Goal: Information Seeking & Learning: Learn about a topic

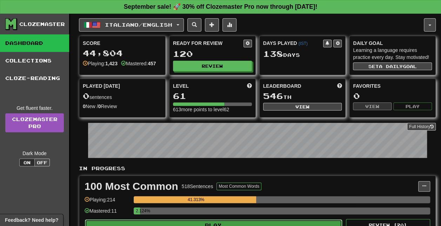
click at [218, 221] on button "Play" at bounding box center [213, 225] width 257 height 12
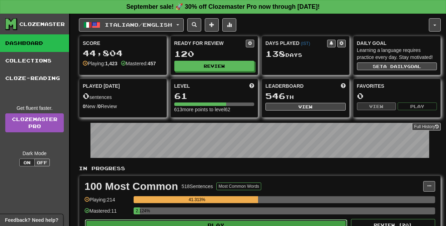
select select "**"
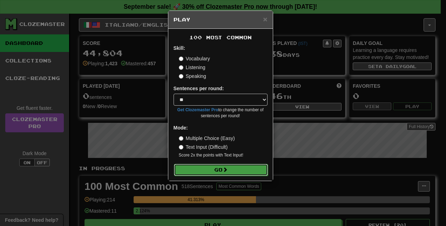
click at [222, 170] on button "Go" at bounding box center [221, 170] width 94 height 12
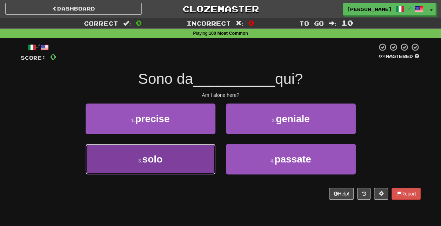
click at [177, 158] on button "3 . solo" at bounding box center [151, 159] width 130 height 31
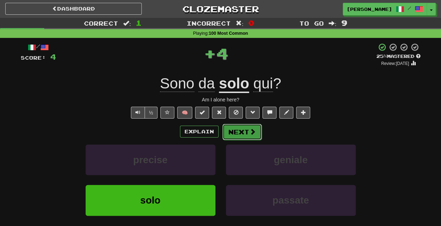
click at [250, 134] on span at bounding box center [252, 131] width 6 height 6
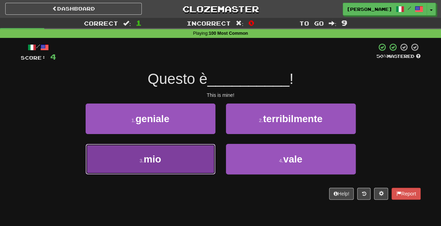
click at [198, 165] on button "3 . mio" at bounding box center [151, 159] width 130 height 31
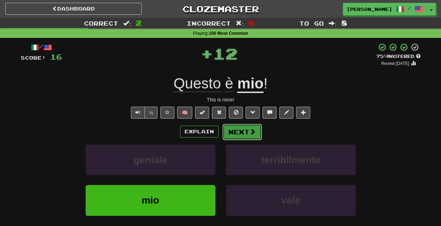
click at [255, 132] on span at bounding box center [252, 131] width 6 height 6
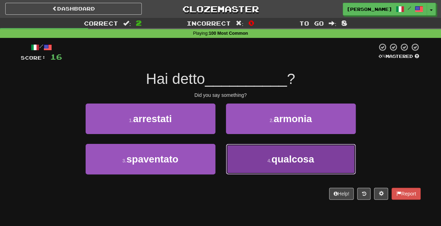
click at [285, 154] on span "qualcosa" at bounding box center [292, 159] width 42 height 11
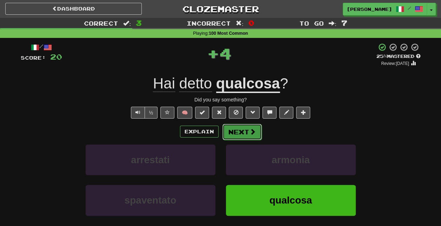
click at [249, 132] on span at bounding box center [252, 131] width 6 height 6
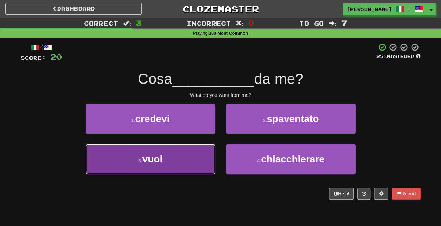
click at [189, 161] on button "3 . vuoi" at bounding box center [151, 159] width 130 height 31
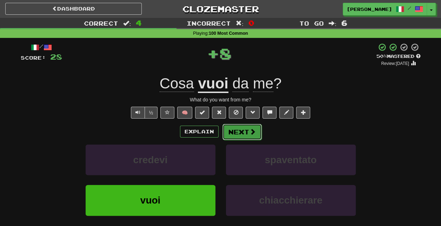
click at [254, 133] on span at bounding box center [252, 131] width 6 height 6
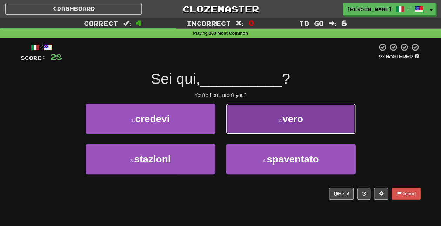
click at [278, 119] on small "2 ." at bounding box center [280, 120] width 4 height 6
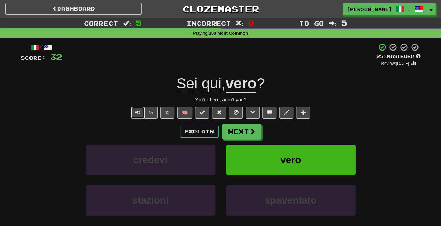
click at [138, 110] on span "Text-to-speech controls" at bounding box center [137, 112] width 5 height 5
click at [136, 110] on span "Text-to-speech controls" at bounding box center [137, 112] width 5 height 5
click at [243, 134] on button "Next" at bounding box center [241, 132] width 39 height 16
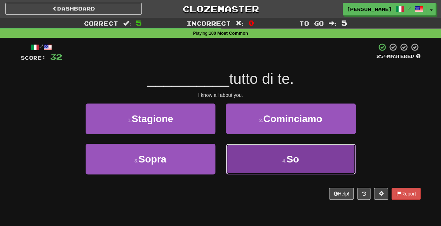
click at [282, 161] on small "4 ." at bounding box center [284, 161] width 4 height 6
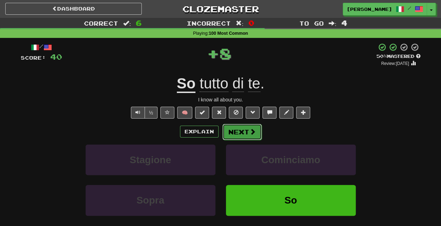
click at [249, 129] on span at bounding box center [252, 131] width 6 height 6
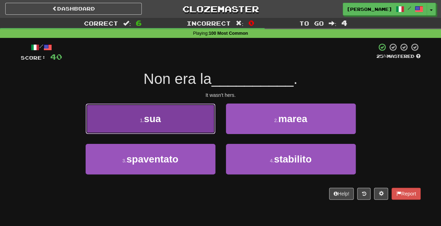
click at [196, 125] on button "1 . sua" at bounding box center [151, 118] width 130 height 31
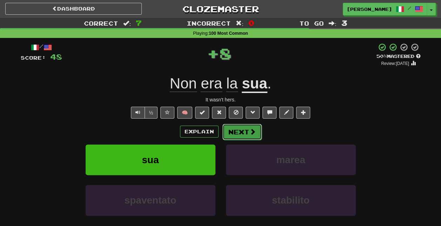
click at [252, 128] on span at bounding box center [252, 131] width 6 height 6
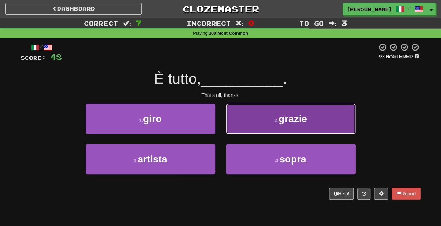
click at [290, 121] on span "grazie" at bounding box center [292, 118] width 28 height 11
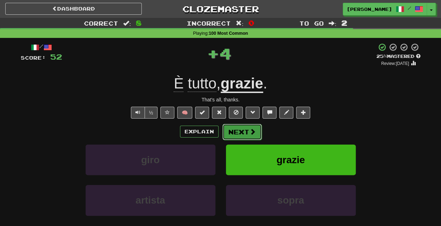
click at [243, 130] on button "Next" at bounding box center [241, 132] width 39 height 16
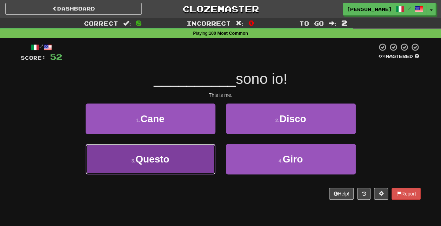
click at [194, 157] on button "3 . Questo" at bounding box center [151, 159] width 130 height 31
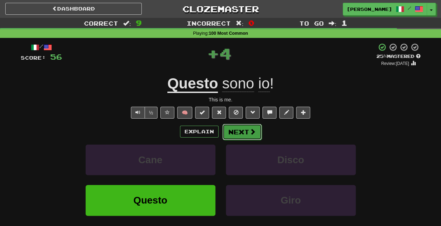
click at [254, 129] on span at bounding box center [252, 131] width 6 height 6
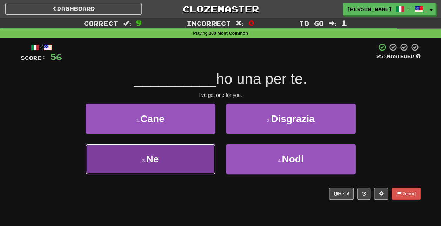
click at [187, 160] on button "3 . Ne" at bounding box center [151, 159] width 130 height 31
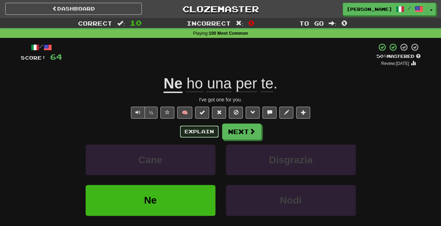
click at [199, 131] on button "Explain" at bounding box center [199, 132] width 39 height 12
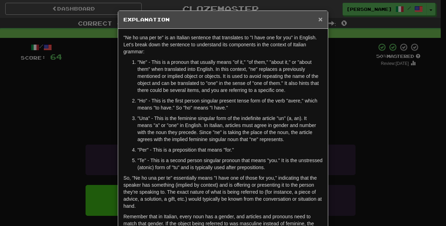
click at [318, 18] on span "×" at bounding box center [320, 19] width 4 height 8
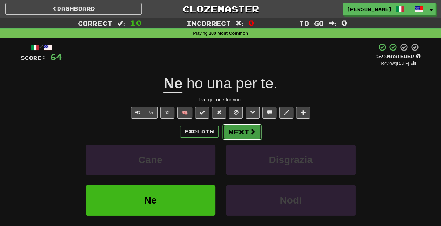
click at [238, 130] on button "Next" at bounding box center [241, 132] width 39 height 16
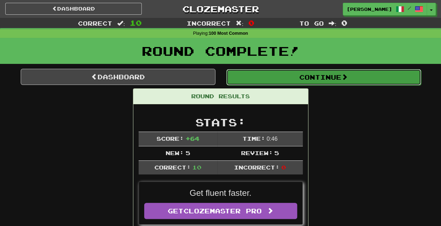
click at [282, 80] on button "Continue" at bounding box center [323, 77] width 195 height 16
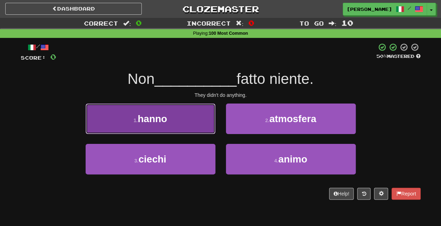
click at [185, 120] on button "1 . hanno" at bounding box center [151, 118] width 130 height 31
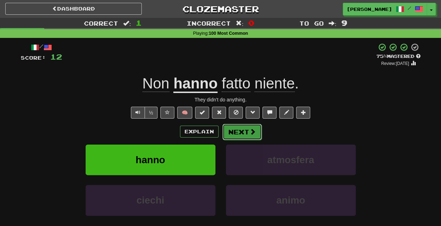
click at [255, 128] on button "Next" at bounding box center [241, 132] width 39 height 16
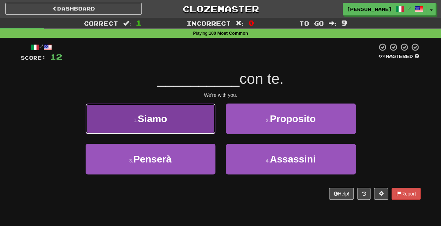
click at [201, 128] on button "1 . [GEOGRAPHIC_DATA]" at bounding box center [151, 118] width 130 height 31
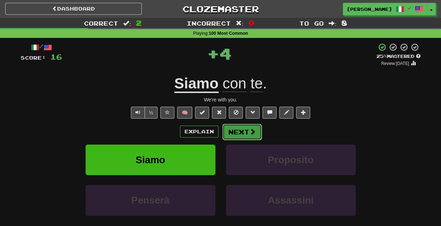
click at [258, 135] on button "Next" at bounding box center [241, 132] width 39 height 16
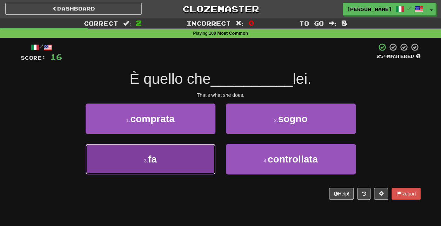
click at [191, 161] on button "3 . fa" at bounding box center [151, 159] width 130 height 31
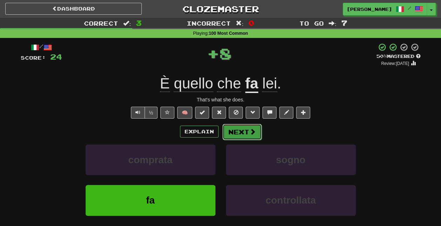
click at [249, 129] on span at bounding box center [252, 131] width 6 height 6
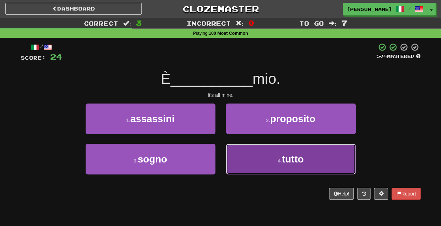
click at [280, 157] on button "4 . tutto" at bounding box center [291, 159] width 130 height 31
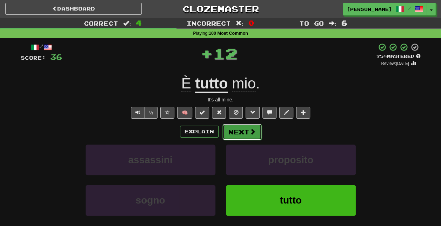
click at [246, 131] on button "Next" at bounding box center [241, 132] width 39 height 16
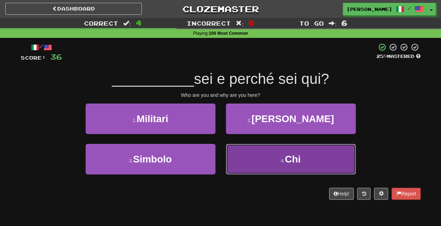
click at [283, 165] on button "4 . Chi" at bounding box center [291, 159] width 130 height 31
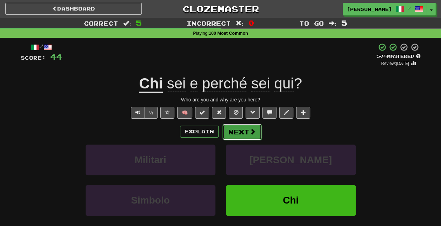
click at [248, 131] on button "Next" at bounding box center [241, 132] width 39 height 16
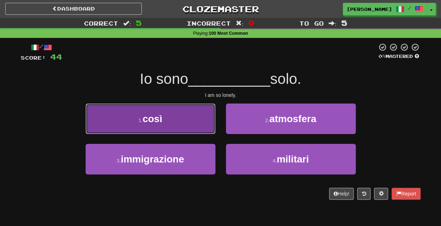
click at [201, 126] on button "1 . così" at bounding box center [151, 118] width 130 height 31
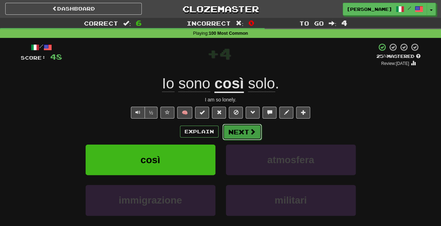
click at [252, 131] on span at bounding box center [252, 131] width 6 height 6
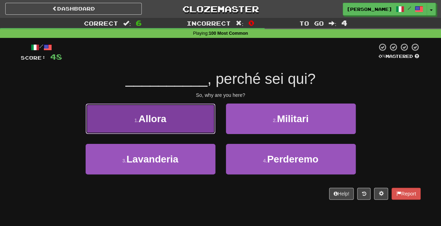
click at [188, 121] on button "1 . Allora" at bounding box center [151, 118] width 130 height 31
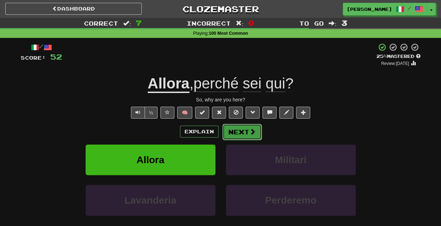
click at [243, 132] on button "Next" at bounding box center [241, 132] width 39 height 16
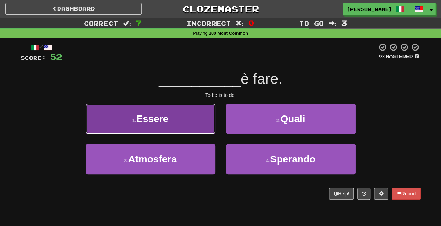
click at [196, 121] on button "1 . [GEOGRAPHIC_DATA]" at bounding box center [151, 118] width 130 height 31
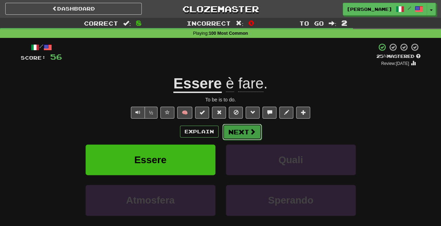
click at [244, 129] on button "Next" at bounding box center [241, 132] width 39 height 16
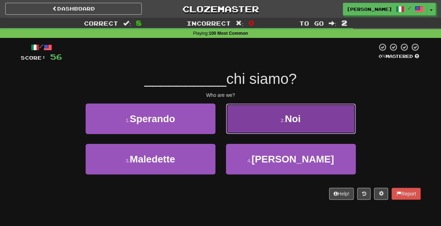
click at [289, 124] on button "2 . [GEOGRAPHIC_DATA]" at bounding box center [291, 118] width 130 height 31
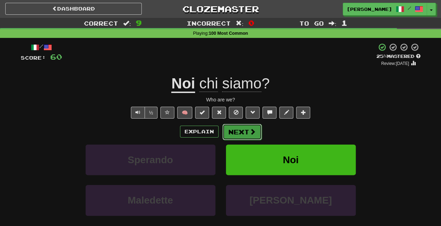
click at [243, 132] on button "Next" at bounding box center [241, 132] width 39 height 16
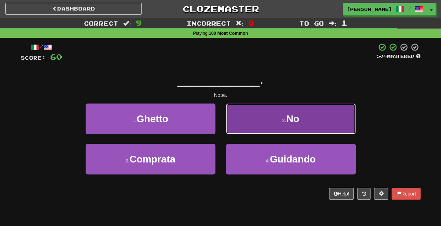
click at [269, 121] on button "2 . No" at bounding box center [291, 118] width 130 height 31
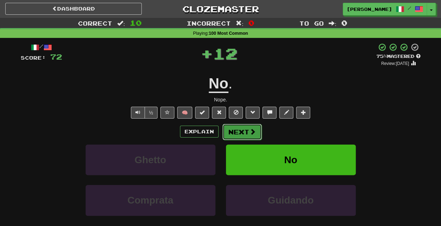
click at [243, 130] on button "Next" at bounding box center [241, 132] width 39 height 16
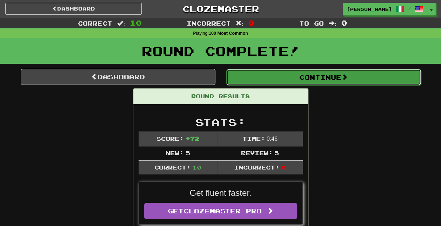
click at [298, 75] on button "Continue" at bounding box center [323, 77] width 195 height 16
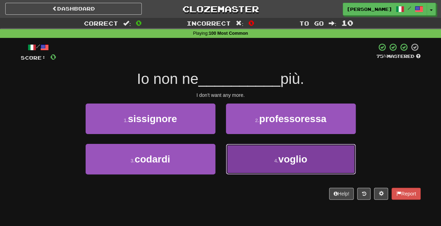
click at [284, 157] on span "voglio" at bounding box center [292, 159] width 29 height 11
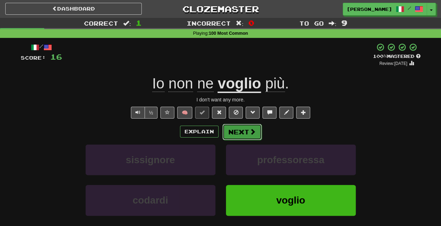
click at [248, 128] on button "Next" at bounding box center [241, 132] width 39 height 16
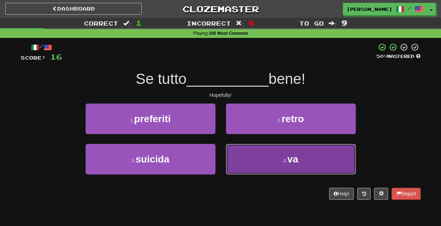
click at [270, 170] on button "4 . va" at bounding box center [291, 159] width 130 height 31
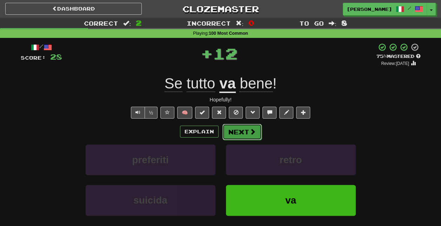
click at [254, 128] on span at bounding box center [252, 131] width 6 height 6
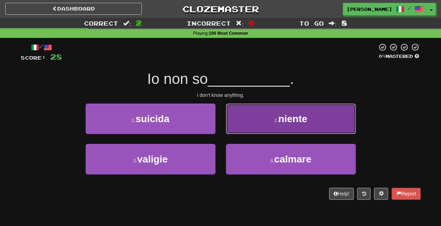
click at [267, 121] on button "2 . niente" at bounding box center [291, 118] width 130 height 31
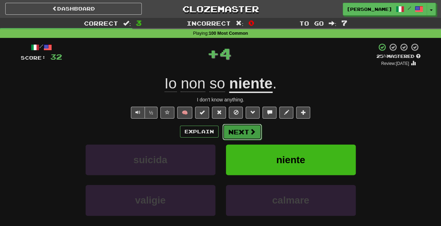
click at [246, 130] on button "Next" at bounding box center [241, 132] width 39 height 16
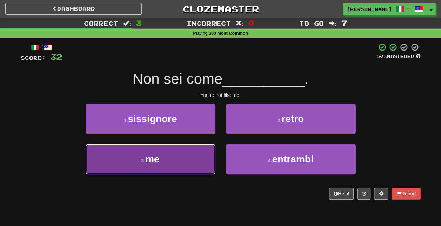
click at [193, 166] on button "3 . me" at bounding box center [151, 159] width 130 height 31
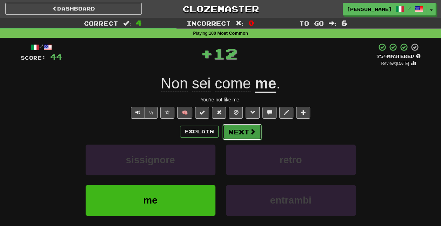
click at [244, 132] on button "Next" at bounding box center [241, 132] width 39 height 16
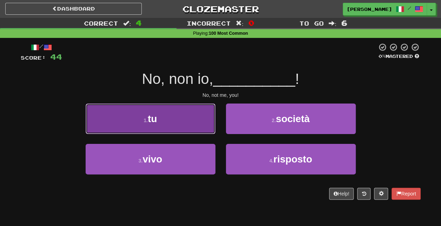
click at [204, 120] on button "1 . tu" at bounding box center [151, 118] width 130 height 31
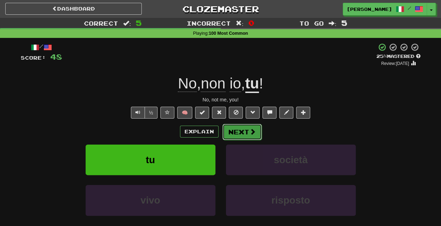
click at [245, 133] on button "Next" at bounding box center [241, 132] width 39 height 16
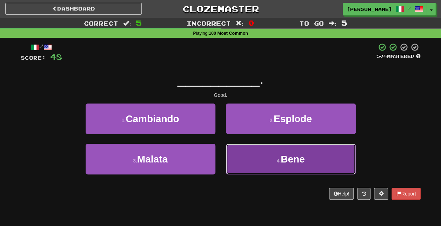
click at [270, 153] on button "4 . Bene" at bounding box center [291, 159] width 130 height 31
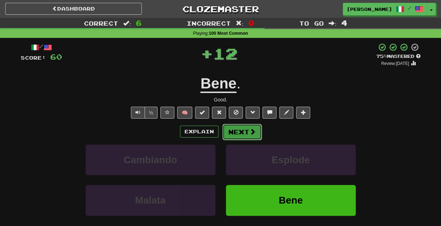
click at [250, 131] on span at bounding box center [252, 131] width 6 height 6
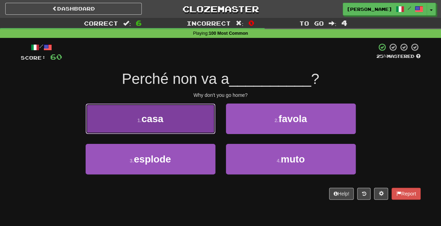
click at [203, 130] on button "1 . casa" at bounding box center [151, 118] width 130 height 31
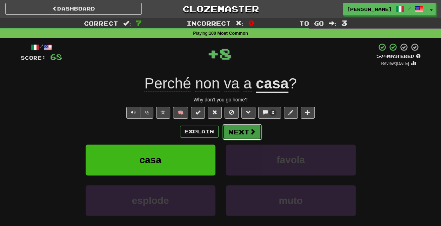
click at [253, 130] on span at bounding box center [252, 131] width 6 height 6
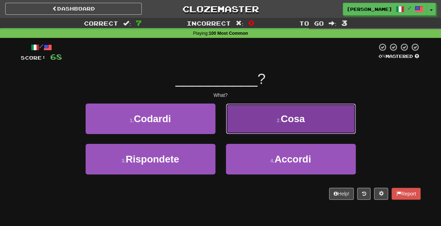
click at [273, 123] on button "2 . Cosa" at bounding box center [291, 118] width 130 height 31
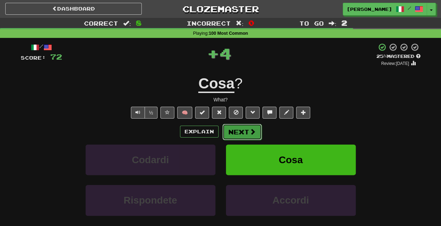
click at [247, 127] on button "Next" at bounding box center [241, 132] width 39 height 16
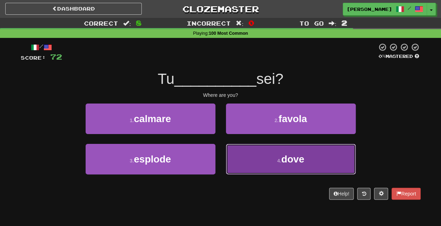
click at [273, 161] on button "4 . dove" at bounding box center [291, 159] width 130 height 31
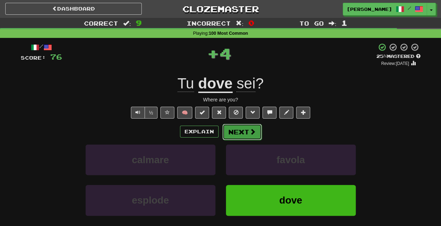
click at [252, 136] on button "Next" at bounding box center [241, 132] width 39 height 16
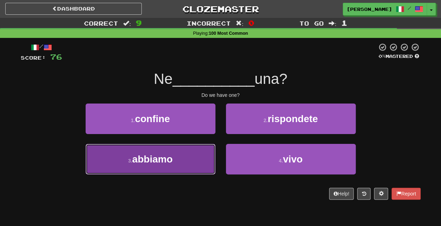
click at [181, 161] on button "3 . abbiamo" at bounding box center [151, 159] width 130 height 31
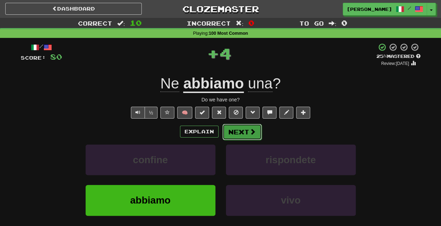
click at [252, 133] on span at bounding box center [252, 131] width 6 height 6
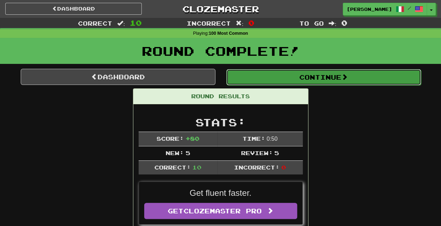
click at [332, 79] on button "Continue" at bounding box center [323, 77] width 195 height 16
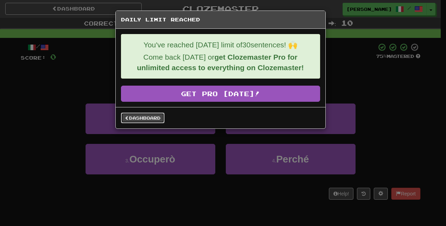
click at [134, 116] on link "Dashboard" at bounding box center [142, 118] width 43 height 11
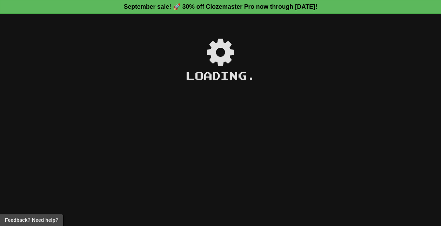
click at [140, 90] on div "Loading ." at bounding box center [220, 123] width 441 height 203
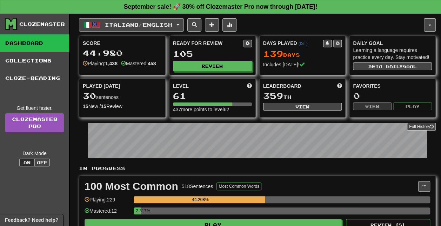
click at [157, 25] on span "Italiano / English" at bounding box center [138, 25] width 67 height 6
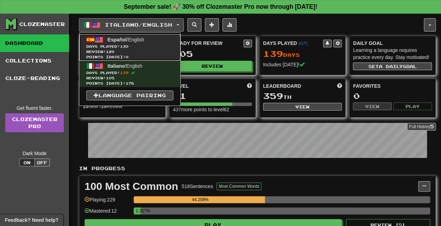
click at [136, 46] on span "Days Played: 130" at bounding box center [129, 46] width 87 height 5
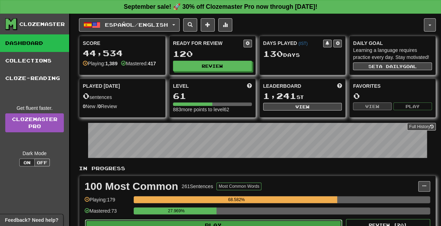
click at [234, 222] on button "Play" at bounding box center [213, 225] width 257 height 12
select select "**"
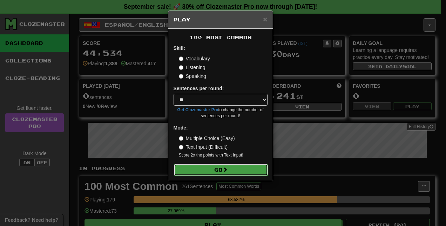
click at [233, 170] on button "Go" at bounding box center [221, 170] width 94 height 12
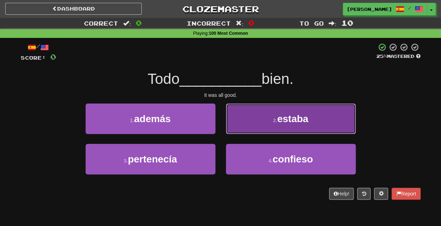
click at [286, 119] on span "estaba" at bounding box center [292, 118] width 31 height 11
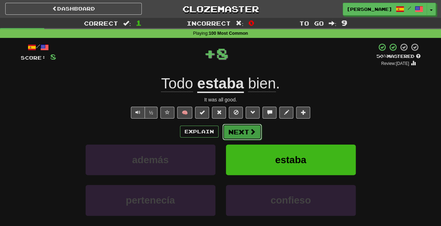
click at [249, 127] on button "Next" at bounding box center [241, 132] width 39 height 16
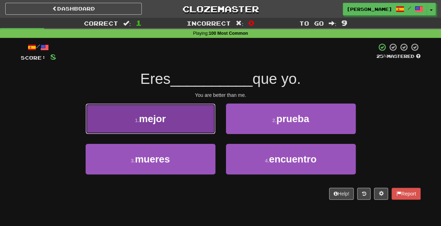
click at [197, 126] on button "1 . mejor" at bounding box center [151, 118] width 130 height 31
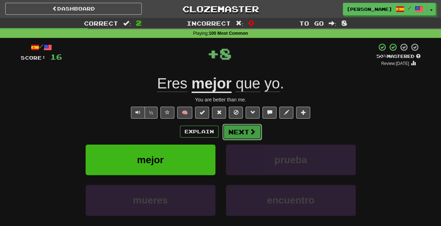
click at [254, 130] on span at bounding box center [252, 131] width 6 height 6
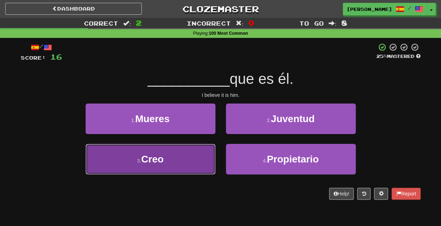
click at [170, 165] on button "3 . Creo" at bounding box center [151, 159] width 130 height 31
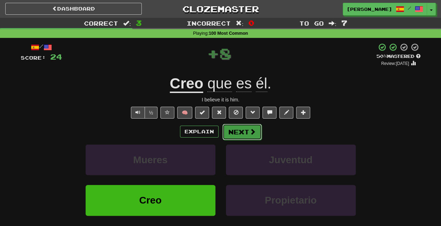
click at [239, 137] on button "Next" at bounding box center [241, 132] width 39 height 16
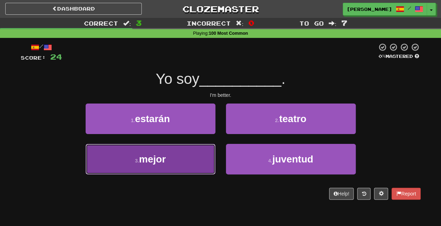
click at [194, 153] on button "3 . mejor" at bounding box center [151, 159] width 130 height 31
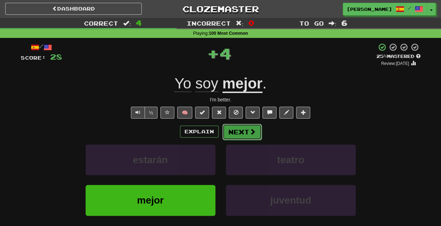
click at [251, 131] on span at bounding box center [252, 131] width 6 height 6
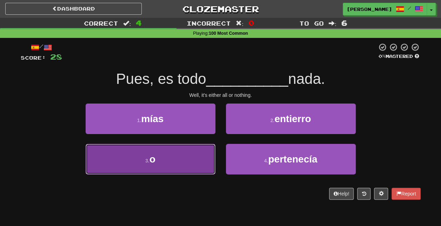
click at [193, 154] on button "3 . o" at bounding box center [151, 159] width 130 height 31
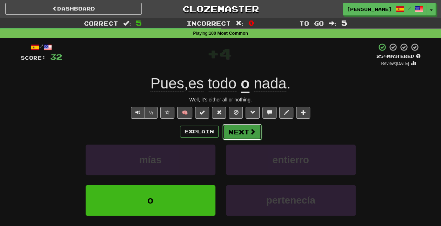
click at [242, 128] on button "Next" at bounding box center [241, 132] width 39 height 16
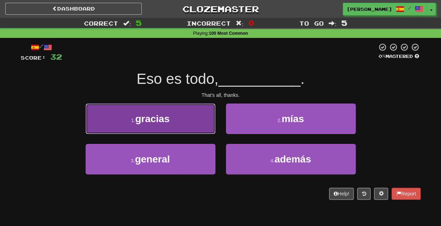
click at [185, 113] on button "1 . gracias" at bounding box center [151, 118] width 130 height 31
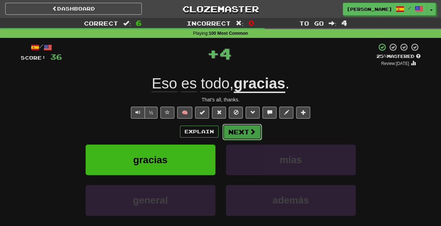
click at [229, 133] on button "Next" at bounding box center [241, 132] width 39 height 16
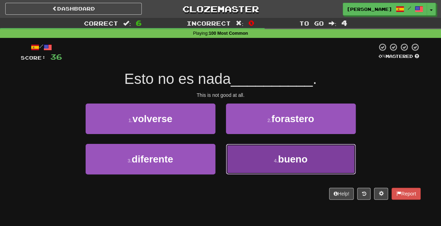
click at [264, 158] on button "4 . bueno" at bounding box center [291, 159] width 130 height 31
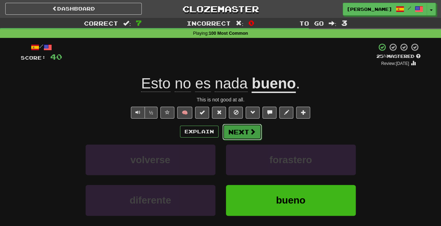
click at [250, 131] on span at bounding box center [252, 131] width 6 height 6
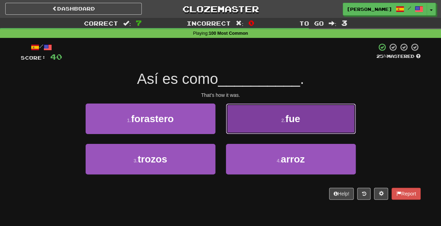
click at [253, 130] on button "2 . fue" at bounding box center [291, 118] width 130 height 31
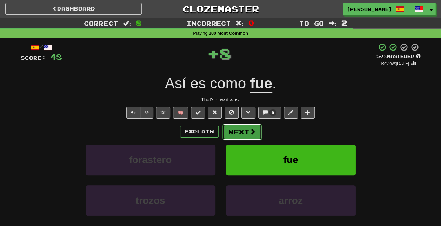
click at [242, 128] on button "Next" at bounding box center [241, 132] width 39 height 16
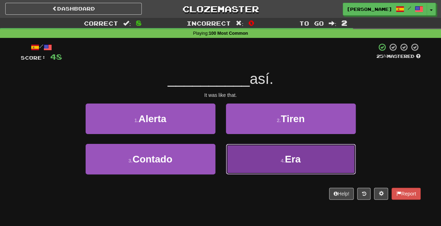
click at [268, 161] on button "4 . Era" at bounding box center [291, 159] width 130 height 31
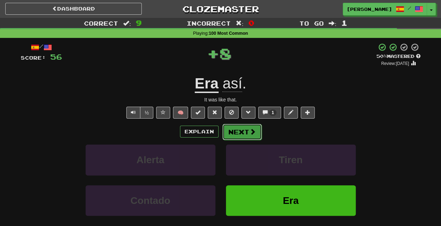
click at [250, 135] on span at bounding box center [252, 131] width 6 height 6
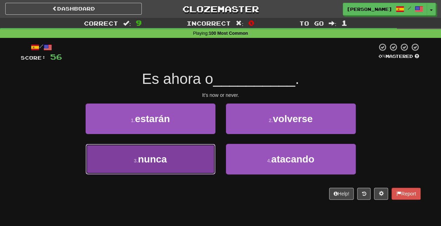
click at [210, 161] on button "3 . nunca" at bounding box center [151, 159] width 130 height 31
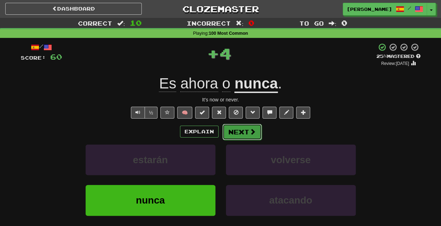
click at [250, 131] on span at bounding box center [252, 131] width 6 height 6
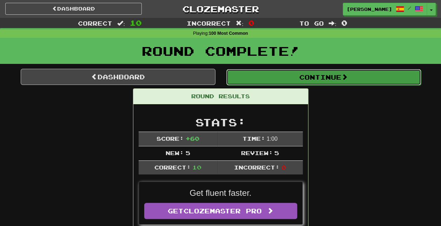
click at [343, 82] on button "Continue" at bounding box center [323, 77] width 195 height 16
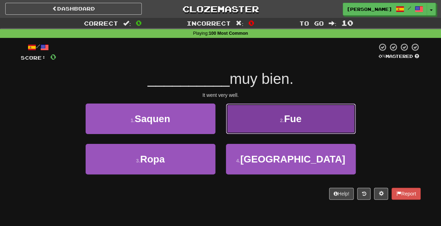
click at [291, 118] on span "Fue" at bounding box center [293, 118] width 18 height 11
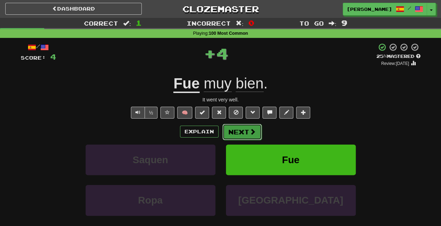
click at [242, 133] on button "Next" at bounding box center [241, 132] width 39 height 16
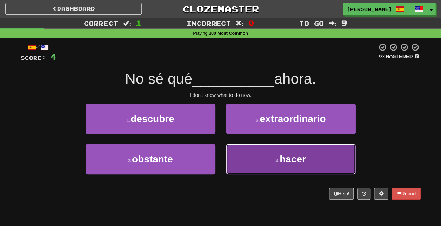
click at [281, 164] on button "4 . hacer" at bounding box center [291, 159] width 130 height 31
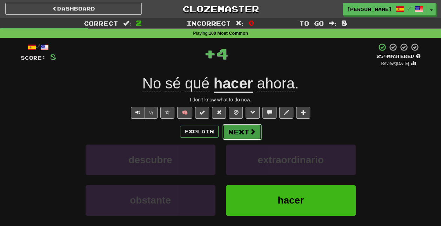
click at [244, 129] on button "Next" at bounding box center [241, 132] width 39 height 16
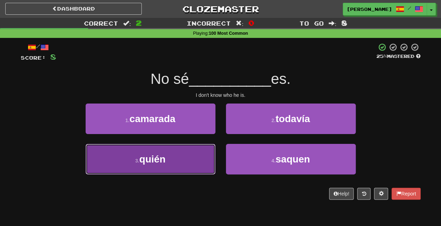
click at [199, 161] on button "3 . quién" at bounding box center [151, 159] width 130 height 31
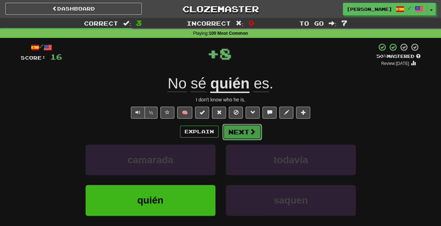
click at [250, 132] on span at bounding box center [252, 131] width 6 height 6
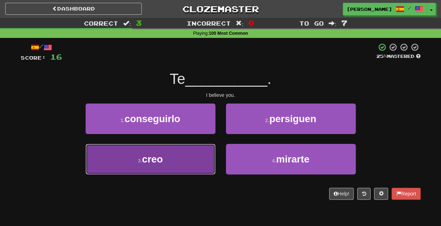
click at [193, 164] on button "3 . creo" at bounding box center [151, 159] width 130 height 31
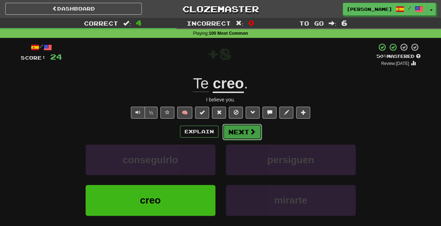
click at [243, 133] on button "Next" at bounding box center [241, 132] width 39 height 16
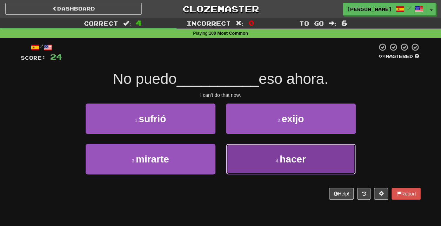
click at [261, 164] on button "4 . hacer" at bounding box center [291, 159] width 130 height 31
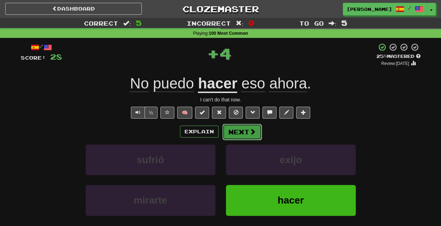
click at [246, 128] on button "Next" at bounding box center [241, 132] width 39 height 16
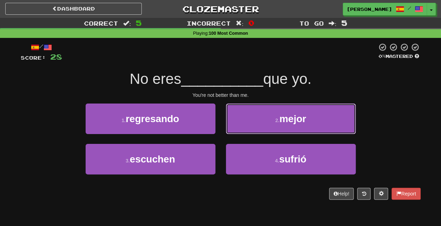
click at [246, 128] on button "2 . mejor" at bounding box center [291, 118] width 130 height 31
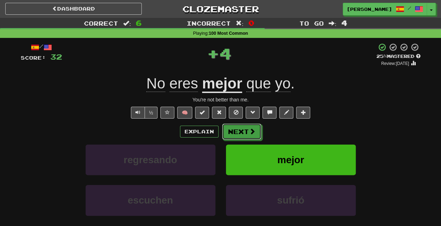
click at [246, 128] on button "Next" at bounding box center [241, 131] width 39 height 16
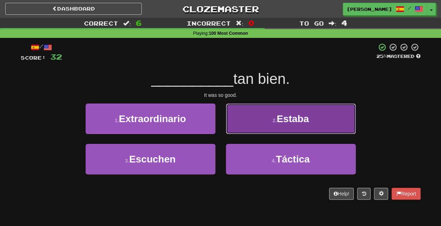
click at [247, 127] on button "2 . Estaba" at bounding box center [291, 118] width 130 height 31
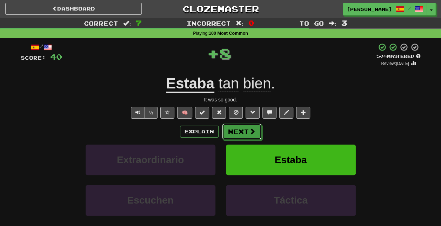
click at [247, 127] on button "Next" at bounding box center [241, 131] width 39 height 16
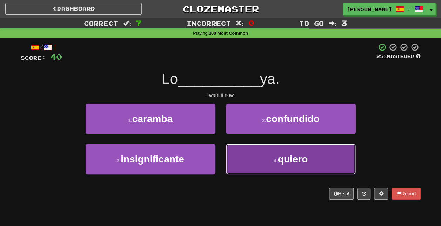
click at [274, 159] on small "4 ." at bounding box center [275, 161] width 4 height 6
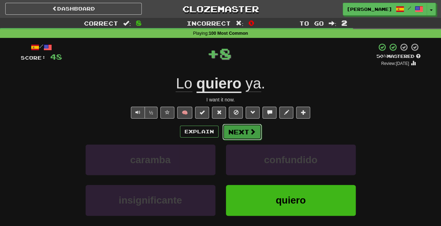
click at [242, 129] on button "Next" at bounding box center [241, 132] width 39 height 16
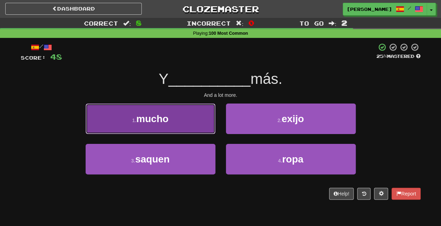
click at [207, 126] on button "1 . mucho" at bounding box center [151, 118] width 130 height 31
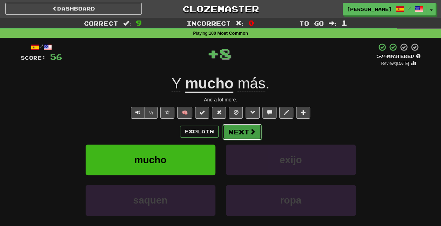
click at [240, 131] on button "Next" at bounding box center [241, 132] width 39 height 16
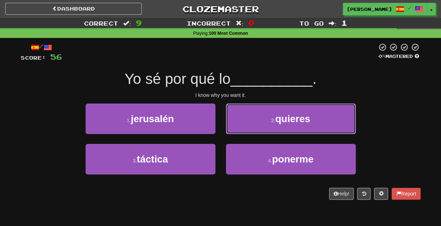
click at [240, 131] on button "2 . quieres" at bounding box center [291, 118] width 130 height 31
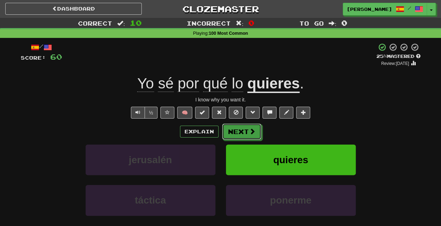
click at [240, 131] on button "Next" at bounding box center [241, 131] width 39 height 16
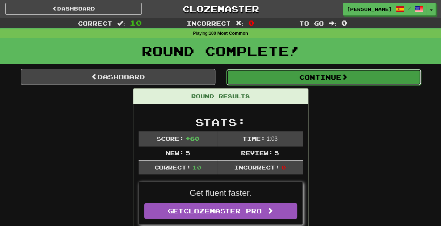
click at [286, 79] on button "Continue" at bounding box center [323, 77] width 195 height 16
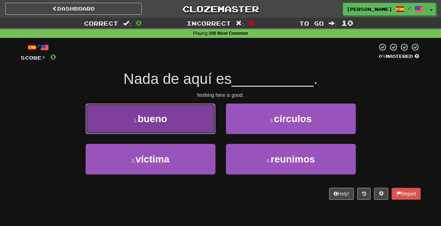
click at [187, 111] on button "1 . bueno" at bounding box center [151, 118] width 130 height 31
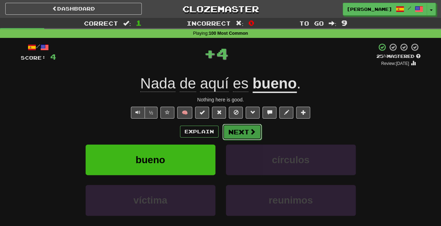
click at [230, 128] on button "Next" at bounding box center [241, 132] width 39 height 16
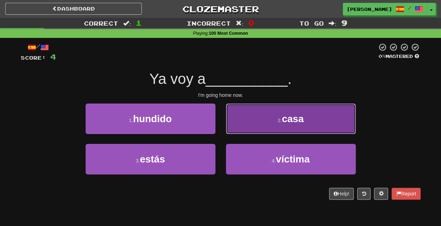
click at [235, 122] on button "2 . casa" at bounding box center [291, 118] width 130 height 31
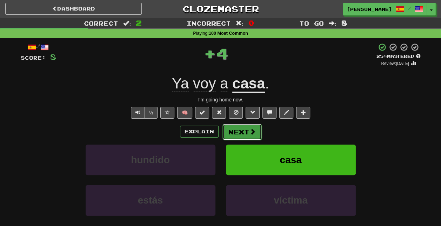
click at [236, 129] on button "Next" at bounding box center [241, 132] width 39 height 16
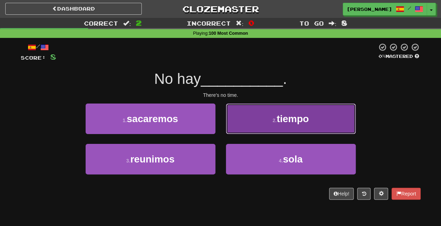
click at [238, 128] on button "2 . tiempo" at bounding box center [291, 118] width 130 height 31
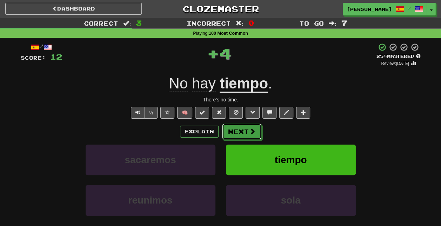
click at [238, 128] on button "Next" at bounding box center [241, 131] width 39 height 16
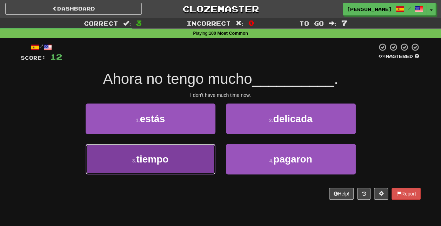
click at [164, 154] on span "tiempo" at bounding box center [152, 159] width 32 height 11
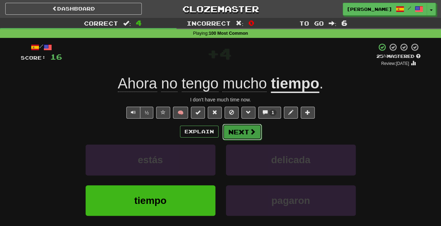
click at [236, 130] on button "Next" at bounding box center [241, 132] width 39 height 16
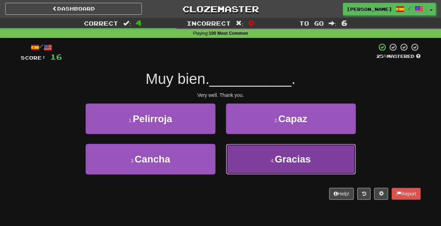
click at [246, 152] on button "4 . Gracias" at bounding box center [291, 159] width 130 height 31
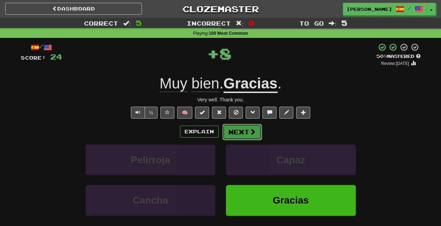
click at [245, 131] on button "Next" at bounding box center [241, 132] width 39 height 16
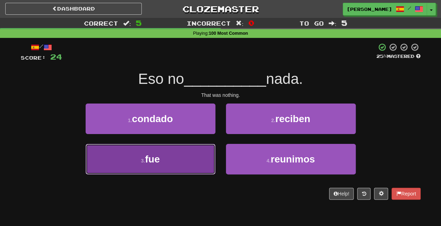
click at [187, 163] on button "3 . fue" at bounding box center [151, 159] width 130 height 31
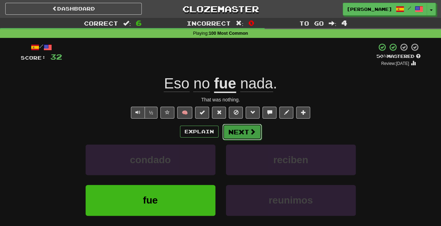
click at [241, 128] on button "Next" at bounding box center [241, 132] width 39 height 16
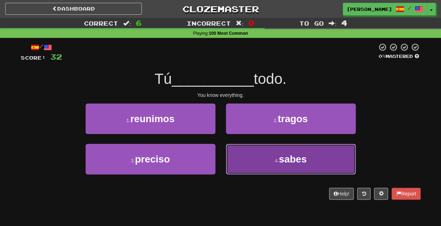
click at [259, 153] on button "4 . sabes" at bounding box center [291, 159] width 130 height 31
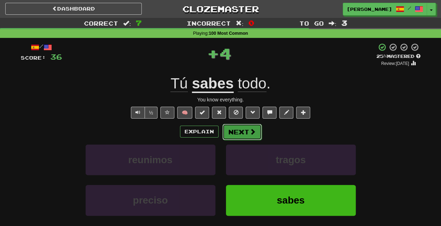
click at [251, 127] on button "Next" at bounding box center [241, 132] width 39 height 16
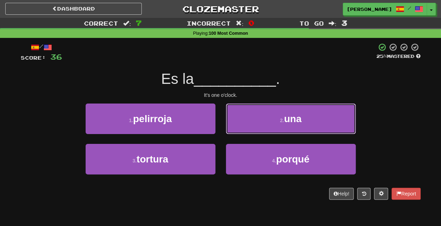
click at [251, 127] on button "2 . una" at bounding box center [291, 118] width 130 height 31
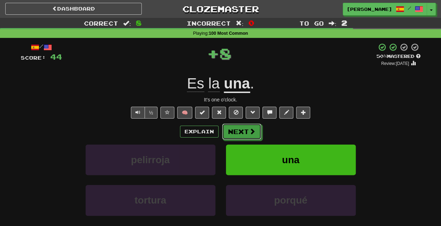
click at [251, 127] on button "Next" at bounding box center [241, 131] width 39 height 16
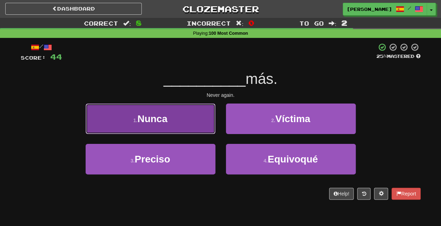
click at [206, 116] on button "1 . Nunca" at bounding box center [151, 118] width 130 height 31
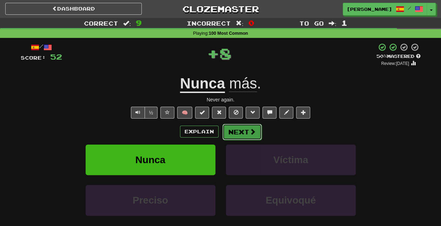
click at [238, 129] on button "Next" at bounding box center [241, 132] width 39 height 16
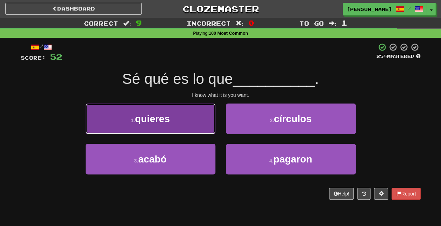
click at [199, 127] on button "1 . quieres" at bounding box center [151, 118] width 130 height 31
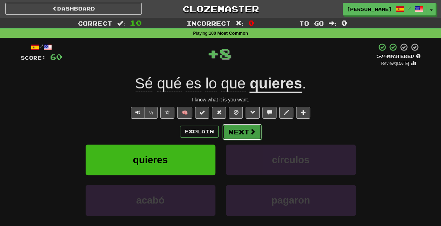
click at [232, 132] on button "Next" at bounding box center [241, 132] width 39 height 16
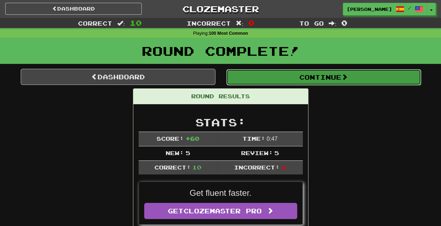
click at [302, 80] on button "Continue" at bounding box center [323, 77] width 195 height 16
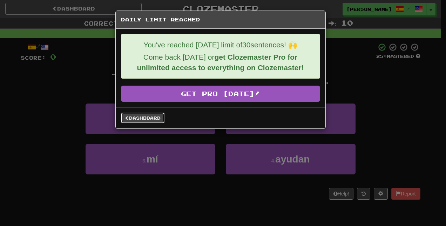
click at [152, 117] on link "Dashboard" at bounding box center [142, 118] width 43 height 11
